Goal: Task Accomplishment & Management: Manage account settings

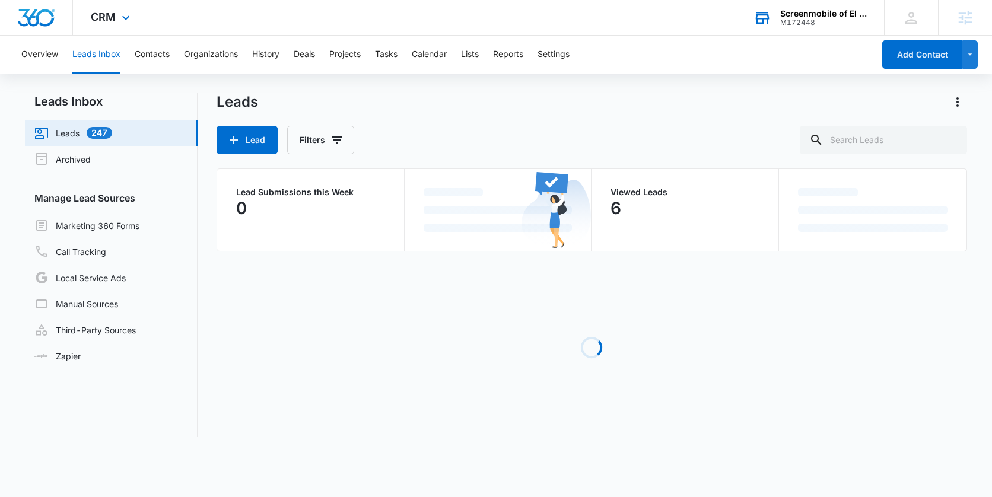
click at [815, 15] on div "Screenmobile of El Cajon" at bounding box center [823, 13] width 87 height 9
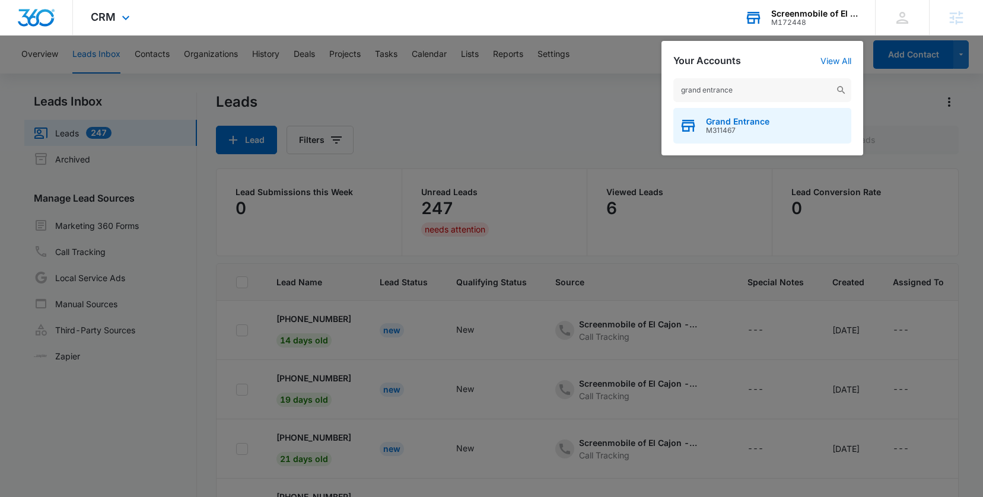
type input "grand entrance"
click at [717, 133] on span "M311467" at bounding box center [737, 130] width 63 height 8
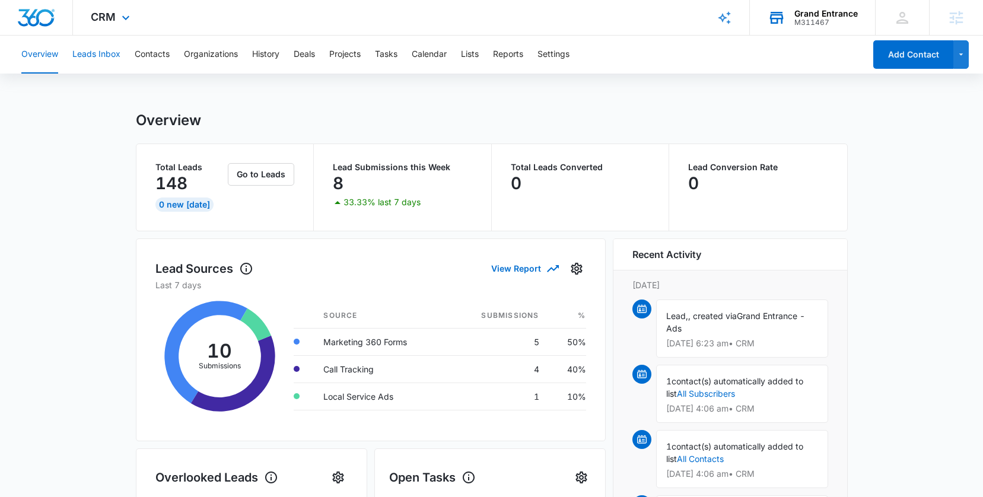
click at [90, 55] on button "Leads Inbox" at bounding box center [96, 55] width 48 height 38
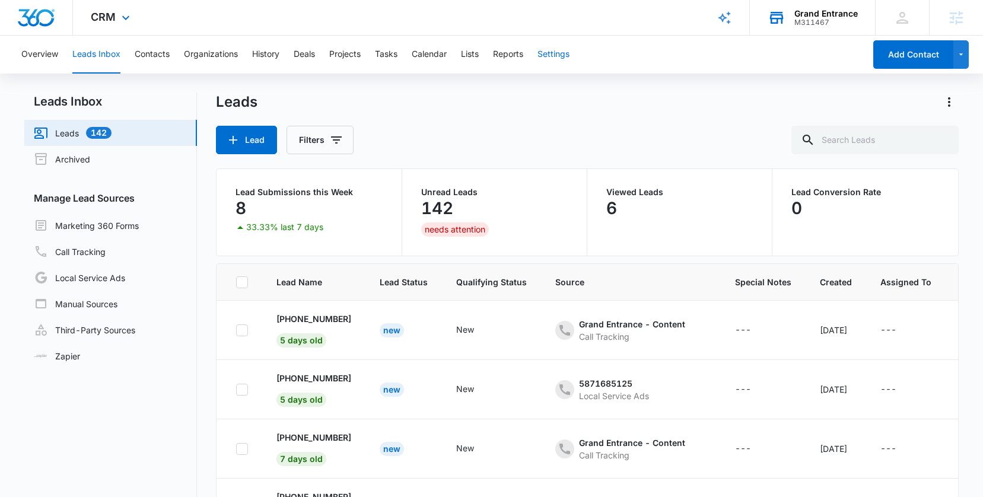
click at [557, 55] on button "Settings" at bounding box center [554, 55] width 32 height 38
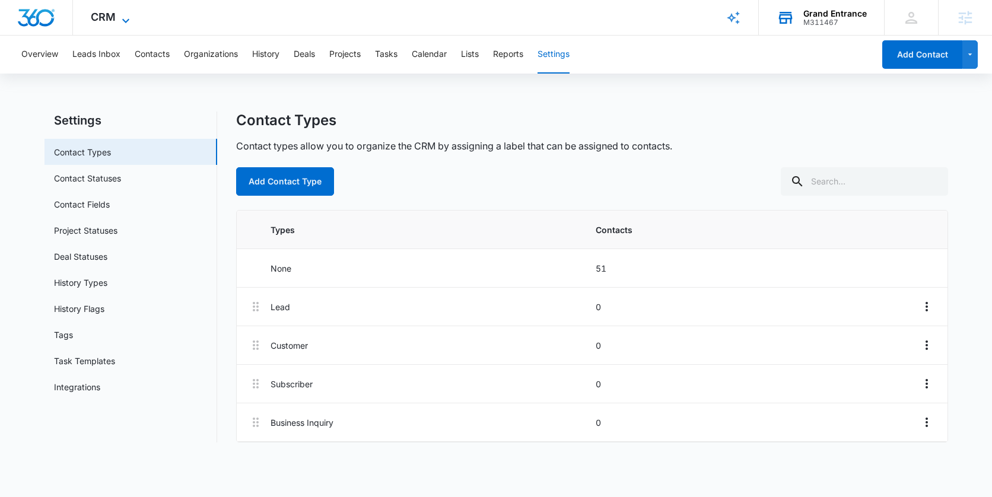
click at [109, 14] on span "CRM" at bounding box center [103, 17] width 25 height 12
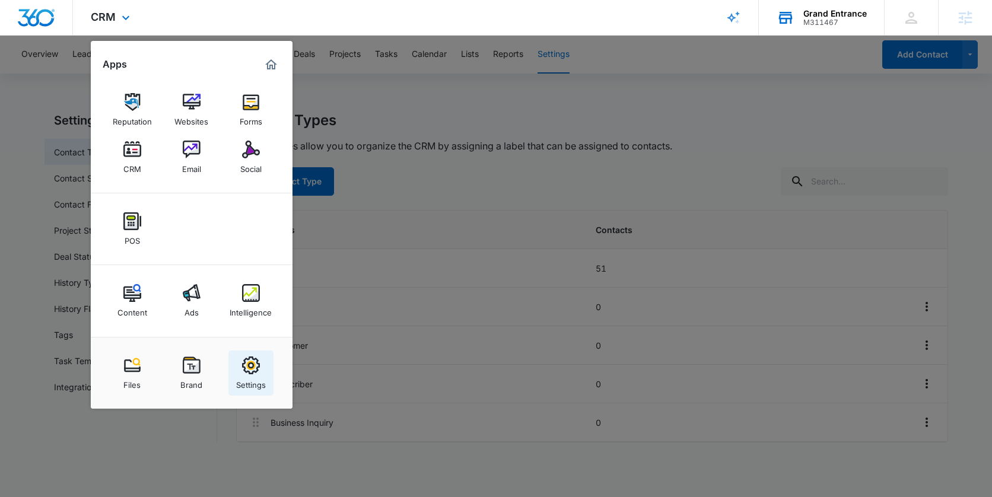
click at [244, 369] on img at bounding box center [251, 366] width 18 height 18
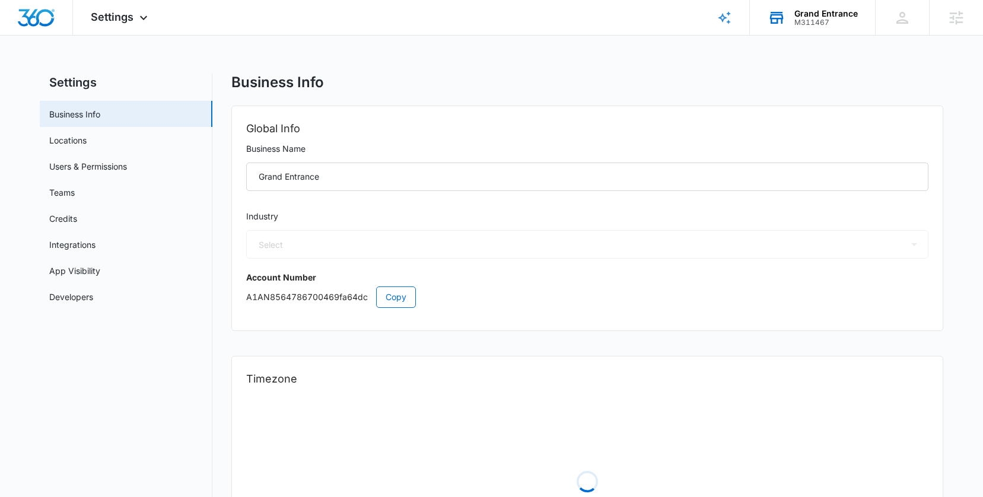
select select "33"
select select "US"
select select "America/Denver"
click at [82, 147] on link "Locations" at bounding box center [67, 140] width 37 height 12
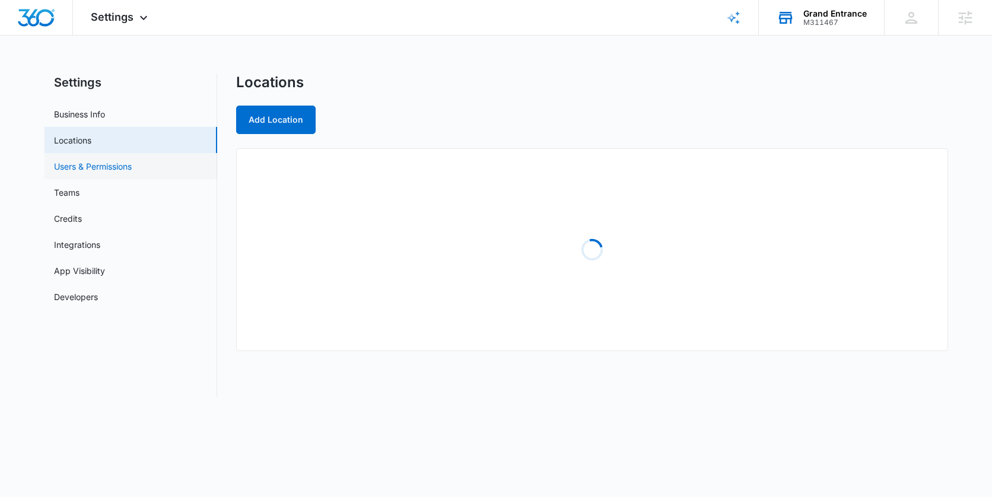
click at [88, 166] on link "Users & Permissions" at bounding box center [93, 166] width 78 height 12
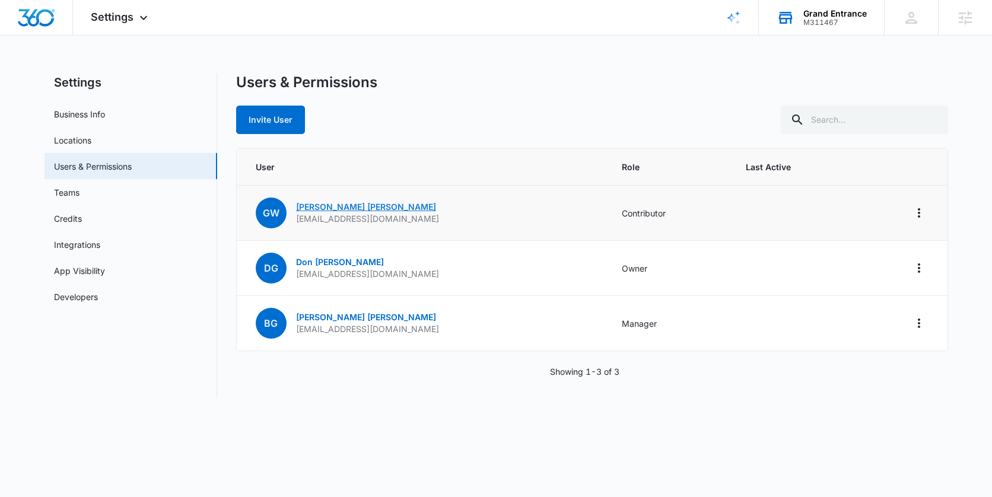
click at [311, 206] on link "Greg Weyant" at bounding box center [366, 207] width 140 height 10
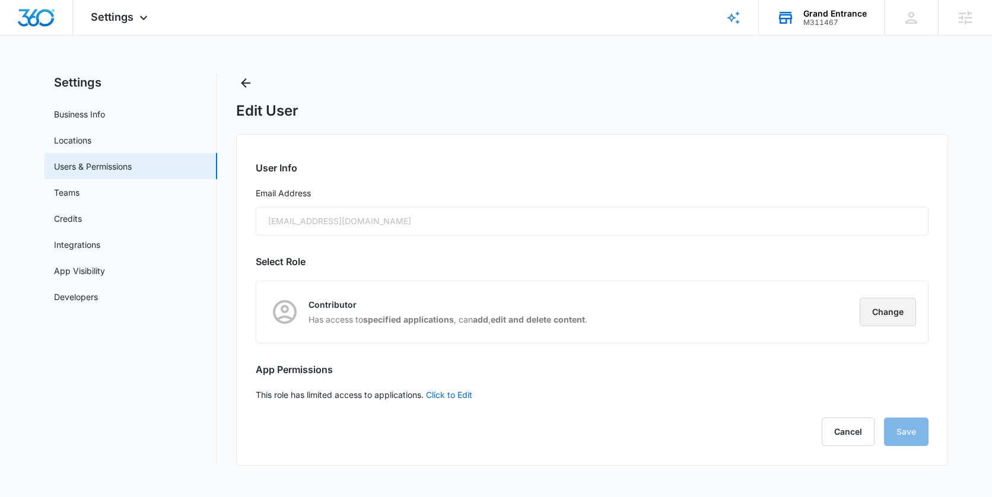
drag, startPoint x: 887, startPoint y: 310, endPoint x: 768, endPoint y: 333, distance: 121.4
click at [886, 311] on button "Change" at bounding box center [888, 312] width 56 height 28
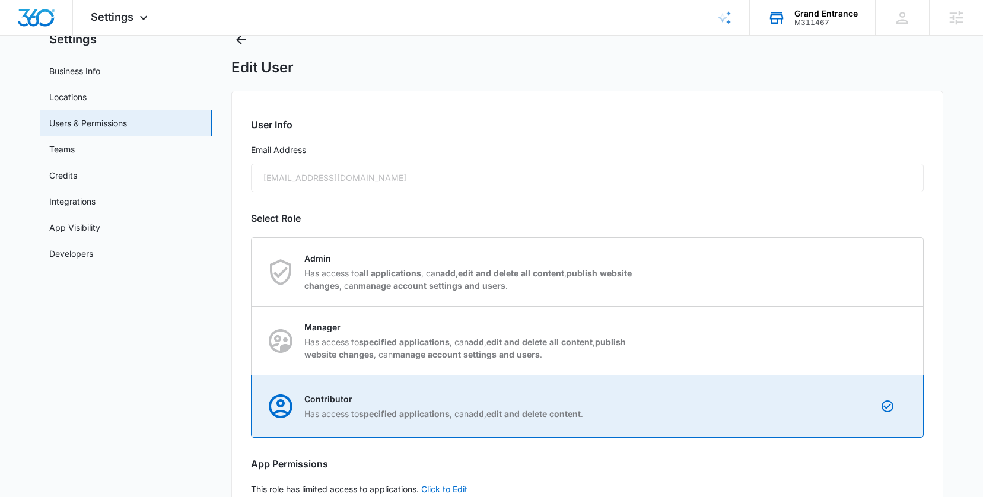
scroll to position [106, 0]
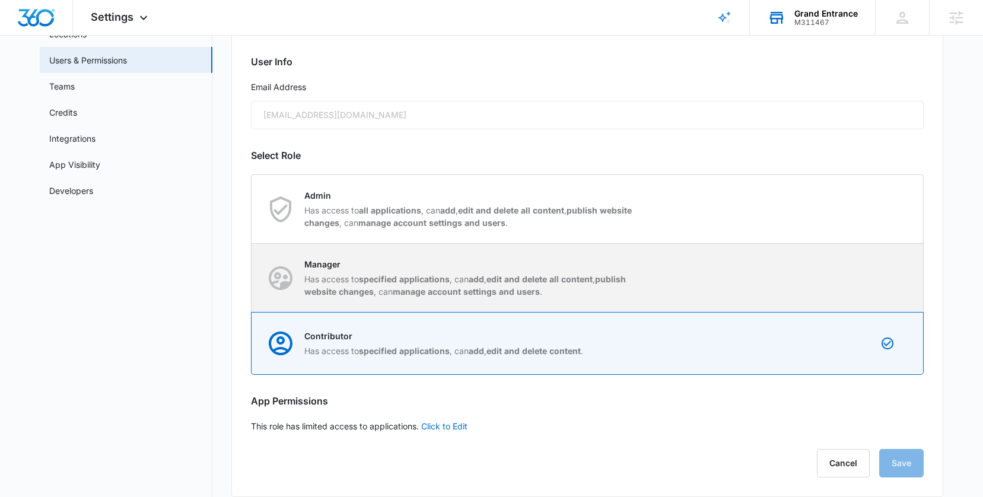
click at [424, 276] on strong "specified applications" at bounding box center [404, 279] width 91 height 10
click at [252, 278] on input "Manager Has access to specified applications , can add , edit and delete all co…" at bounding box center [252, 278] width 1 height 1
radio input "true"
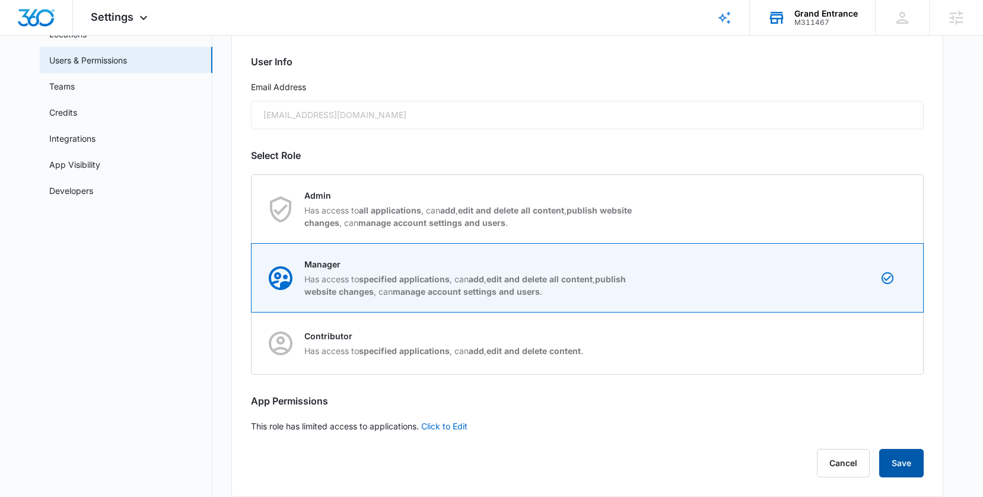
click at [902, 463] on button "Save" at bounding box center [901, 463] width 44 height 28
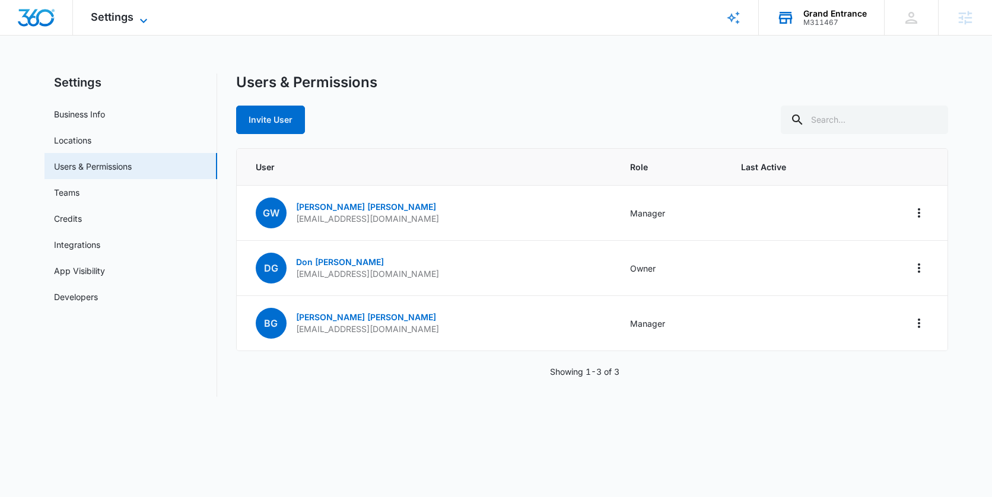
click at [110, 20] on span "Settings" at bounding box center [112, 17] width 43 height 12
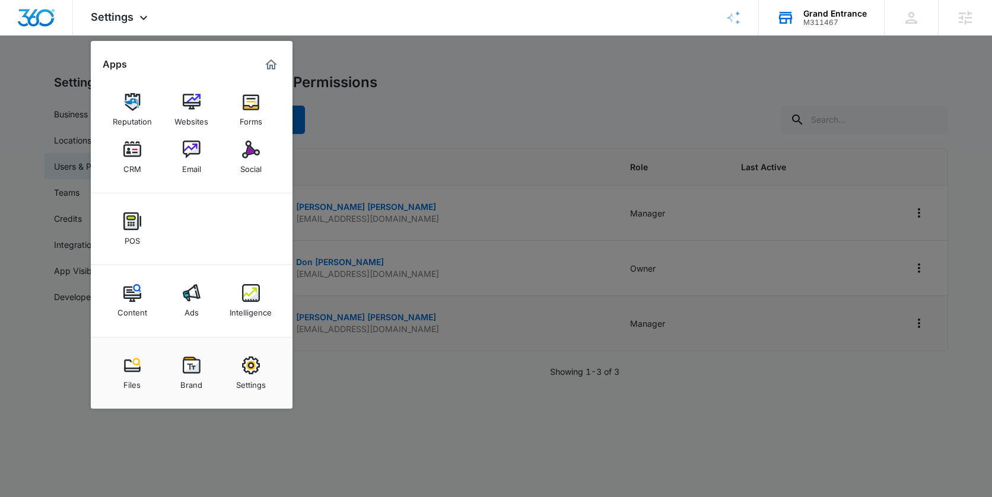
click at [254, 318] on link "Intelligence" at bounding box center [250, 300] width 45 height 45
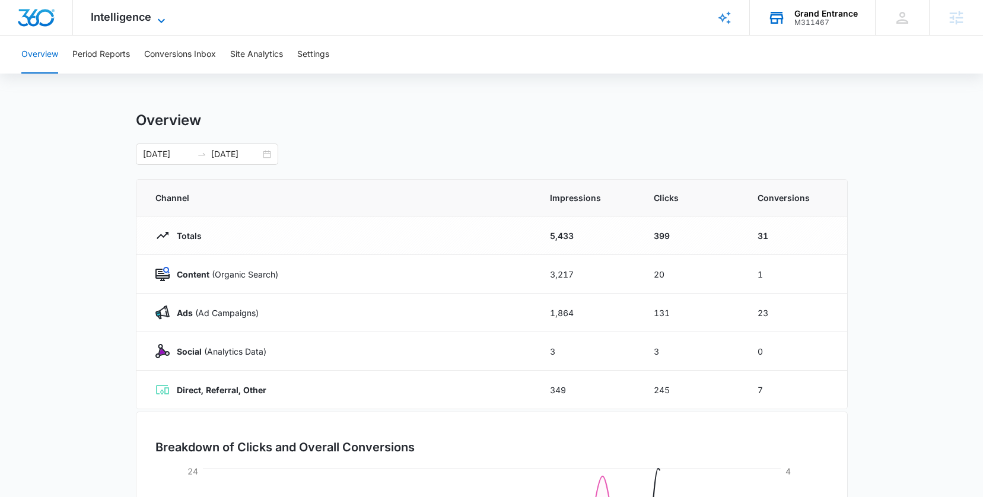
click at [136, 14] on span "Intelligence" at bounding box center [121, 17] width 61 height 12
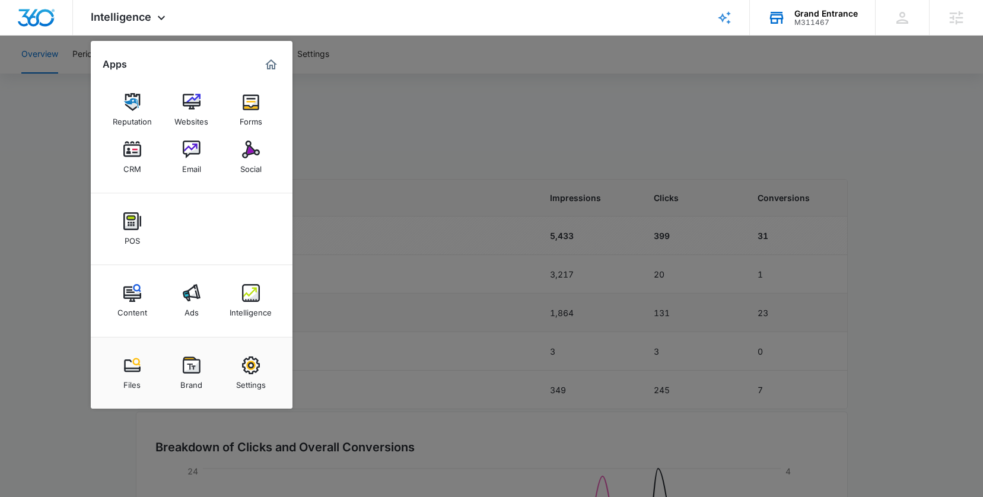
click at [255, 300] on img at bounding box center [251, 293] width 18 height 18
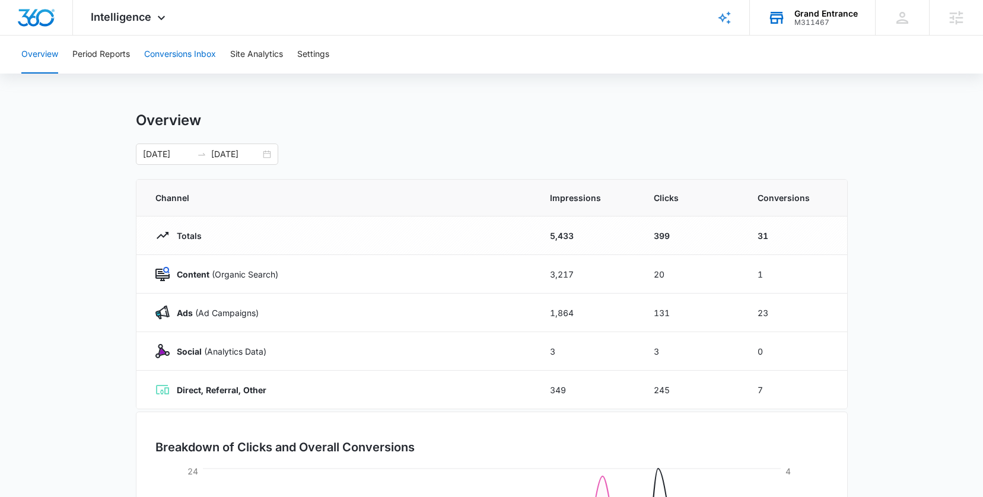
click at [171, 55] on button "Conversions Inbox" at bounding box center [180, 55] width 72 height 38
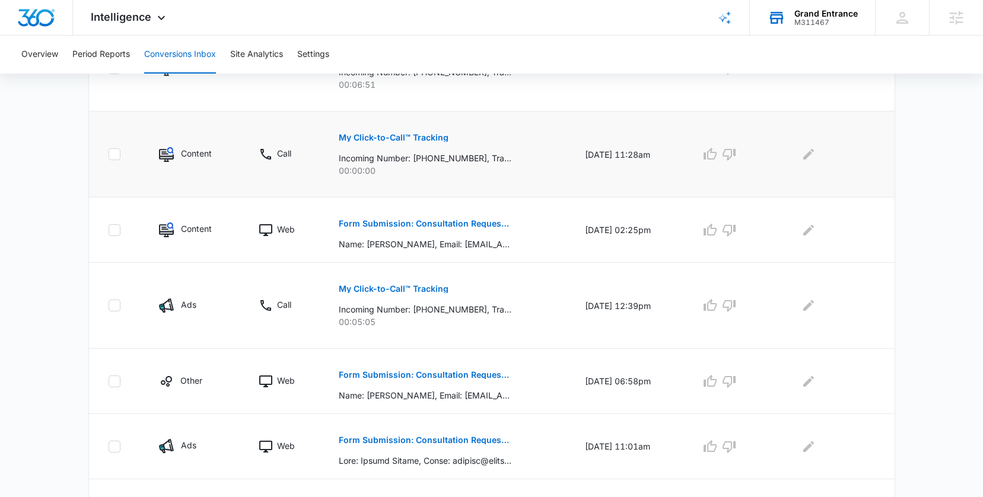
scroll to position [567, 0]
